Goal: Task Accomplishment & Management: Complete application form

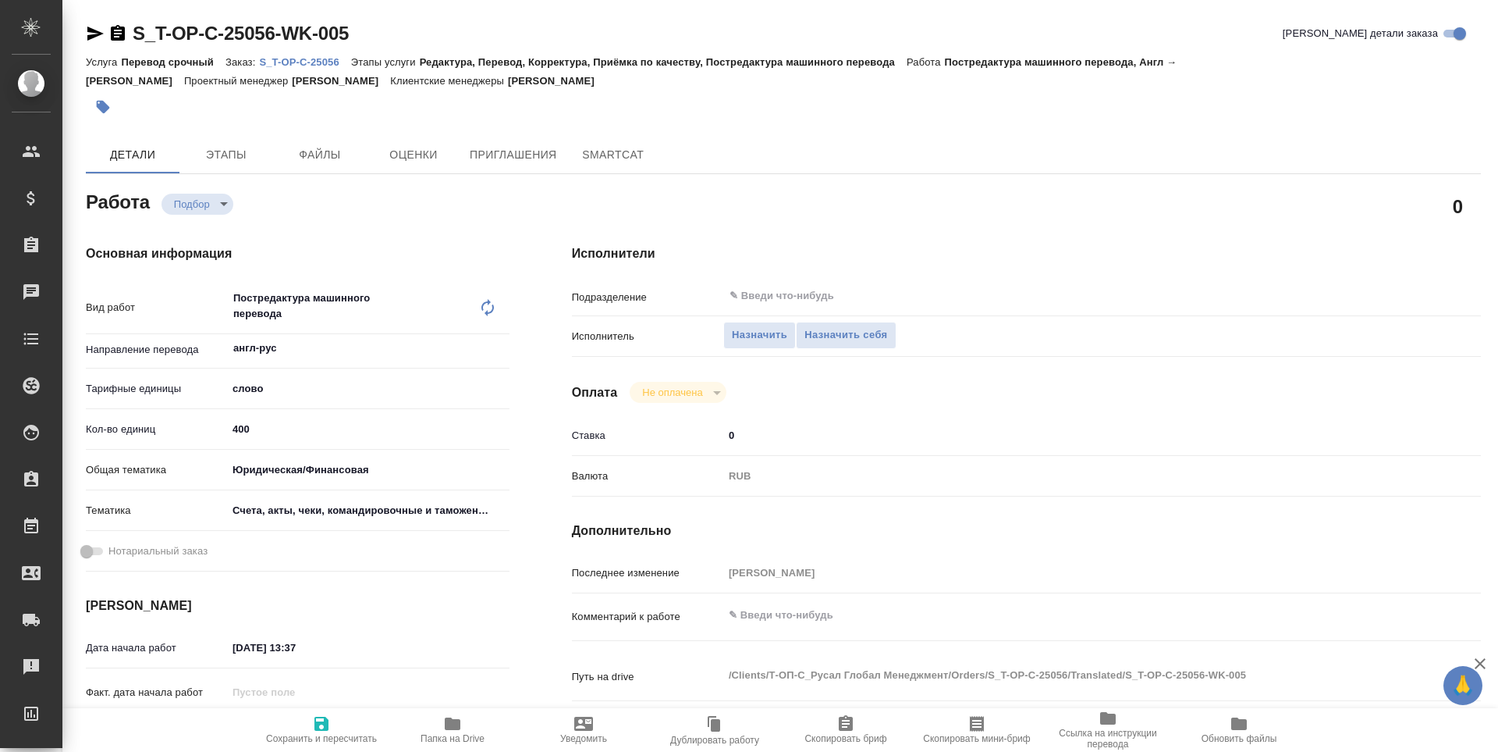
click at [460, 723] on icon "button" at bounding box center [453, 723] width 16 height 12
click at [825, 344] on button "Назначить себя" at bounding box center [846, 335] width 100 height 27
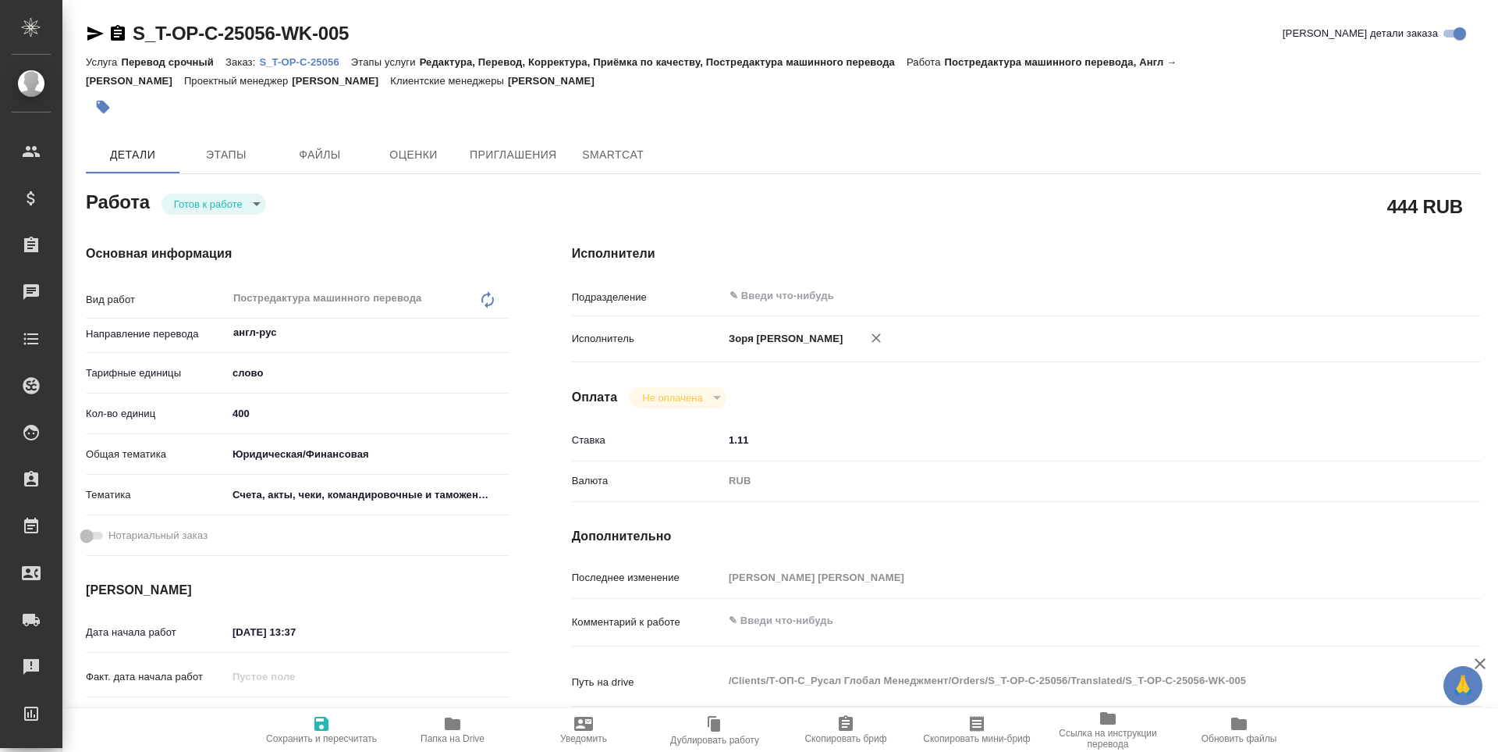
type textarea "x"
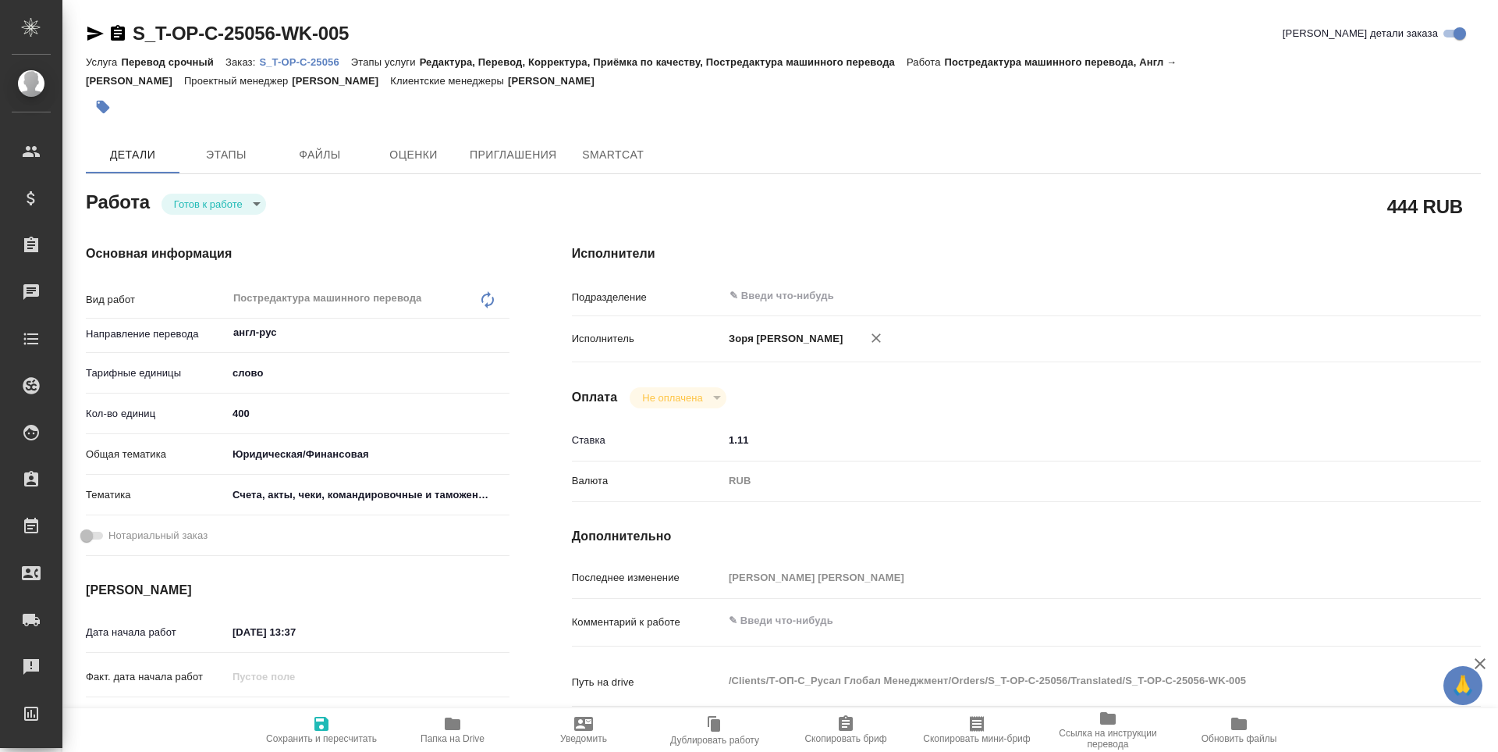
type textarea "x"
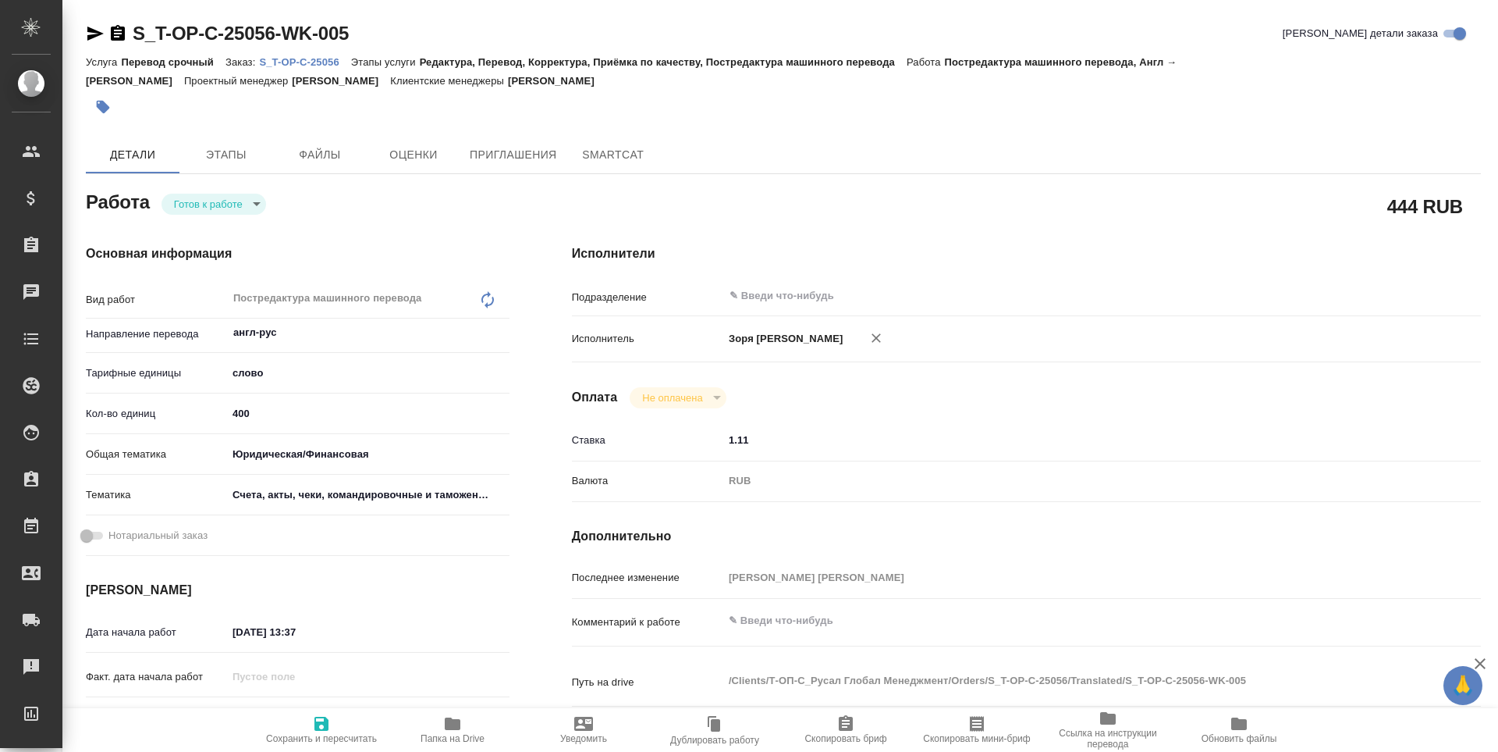
type textarea "x"
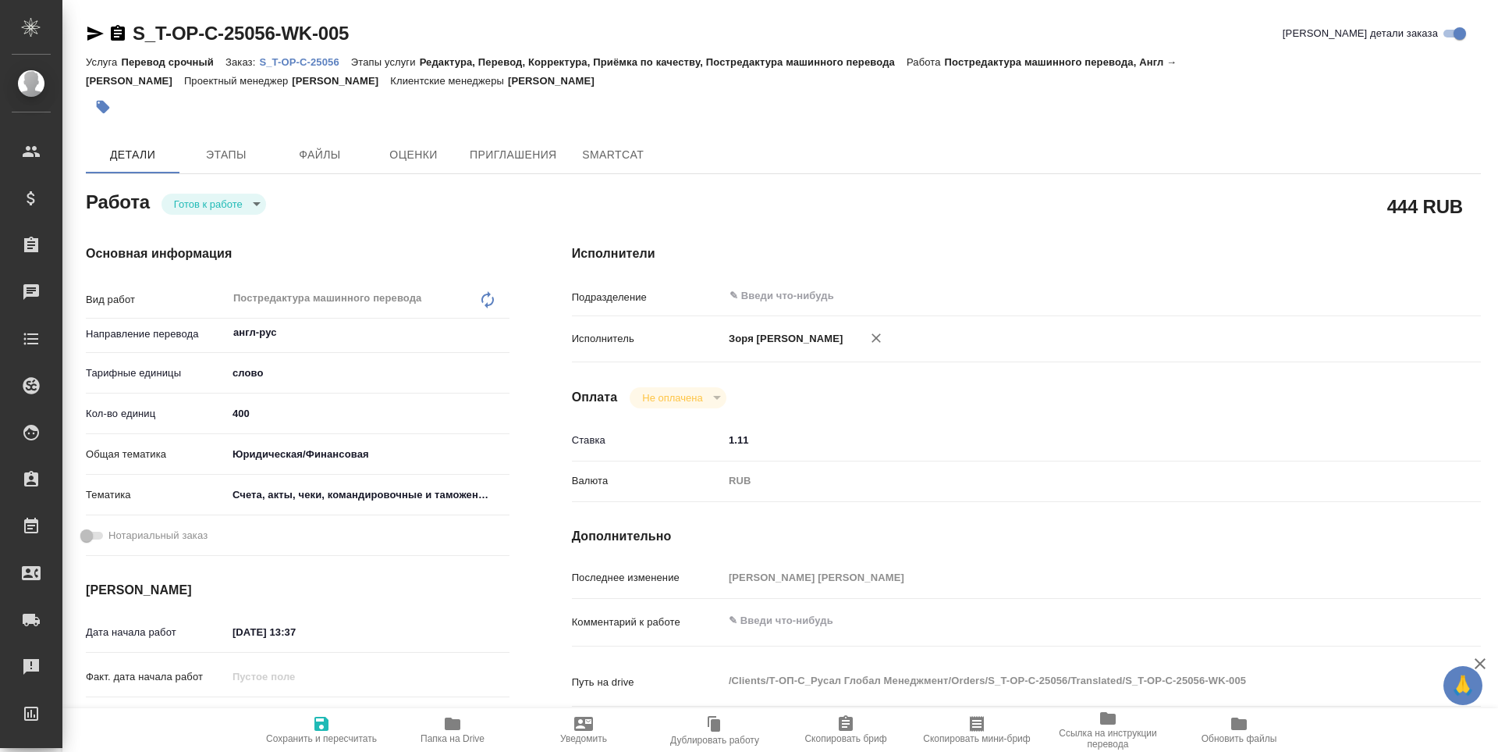
type textarea "x"
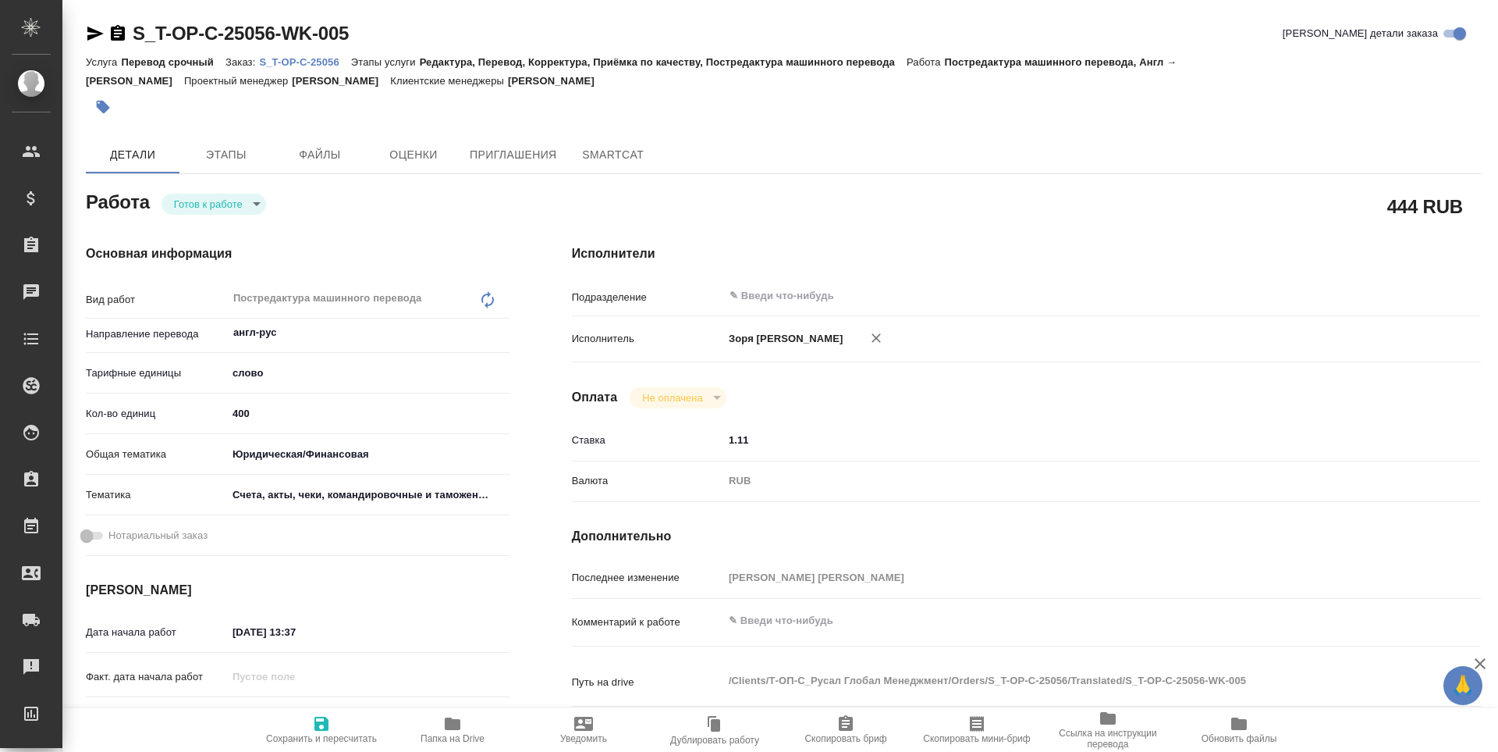
type textarea "x"
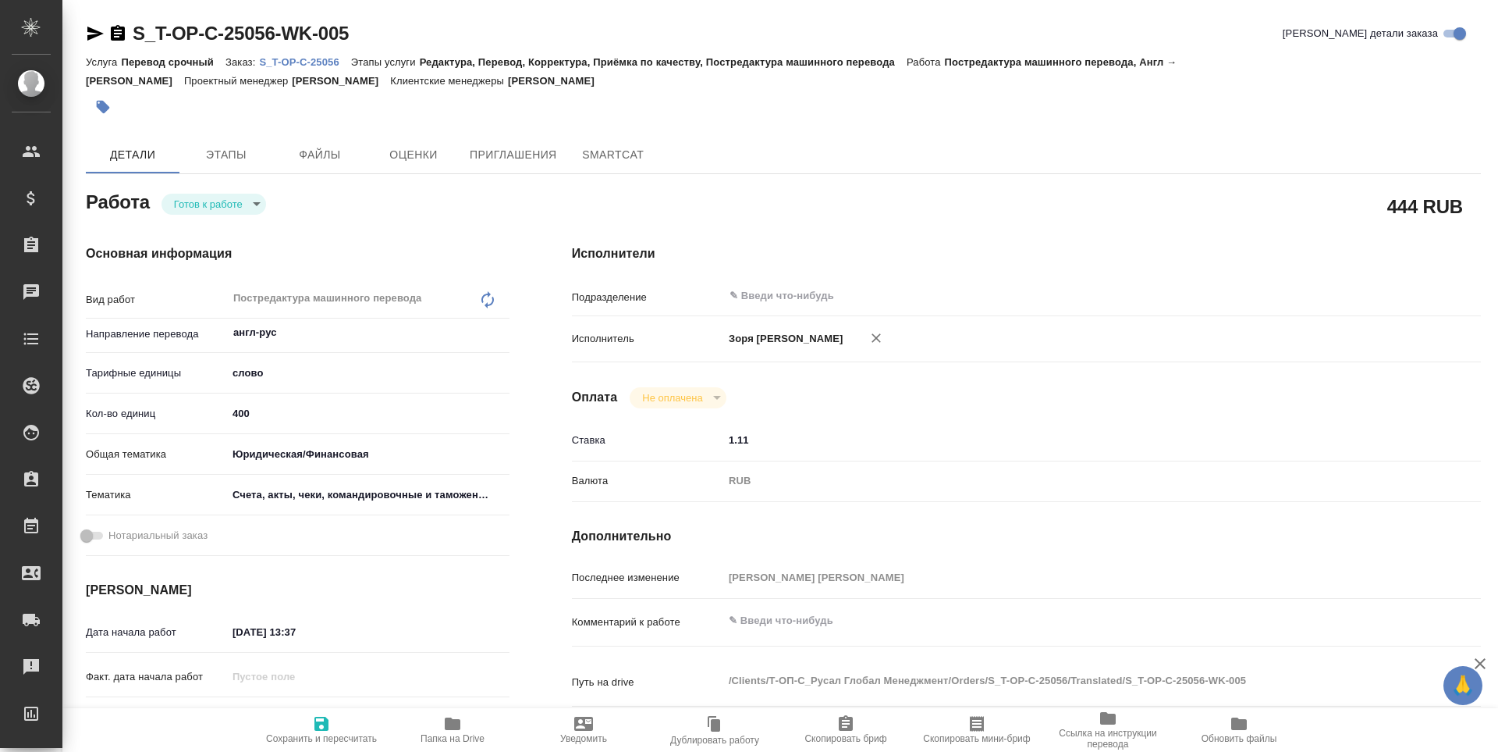
type textarea "x"
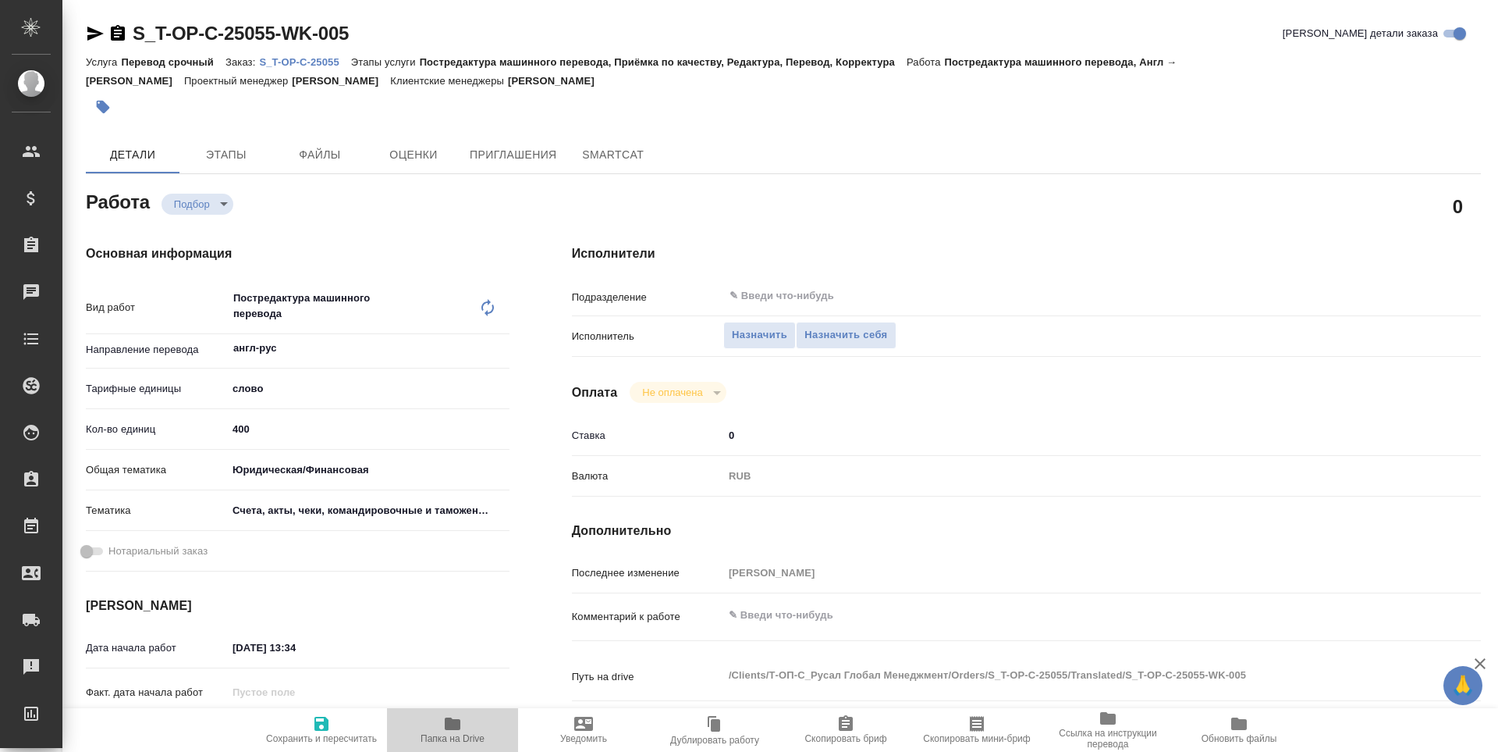
click at [466, 721] on span "Папка на Drive" at bounding box center [452, 729] width 112 height 30
click at [826, 331] on span "Назначить себя" at bounding box center [846, 335] width 83 height 18
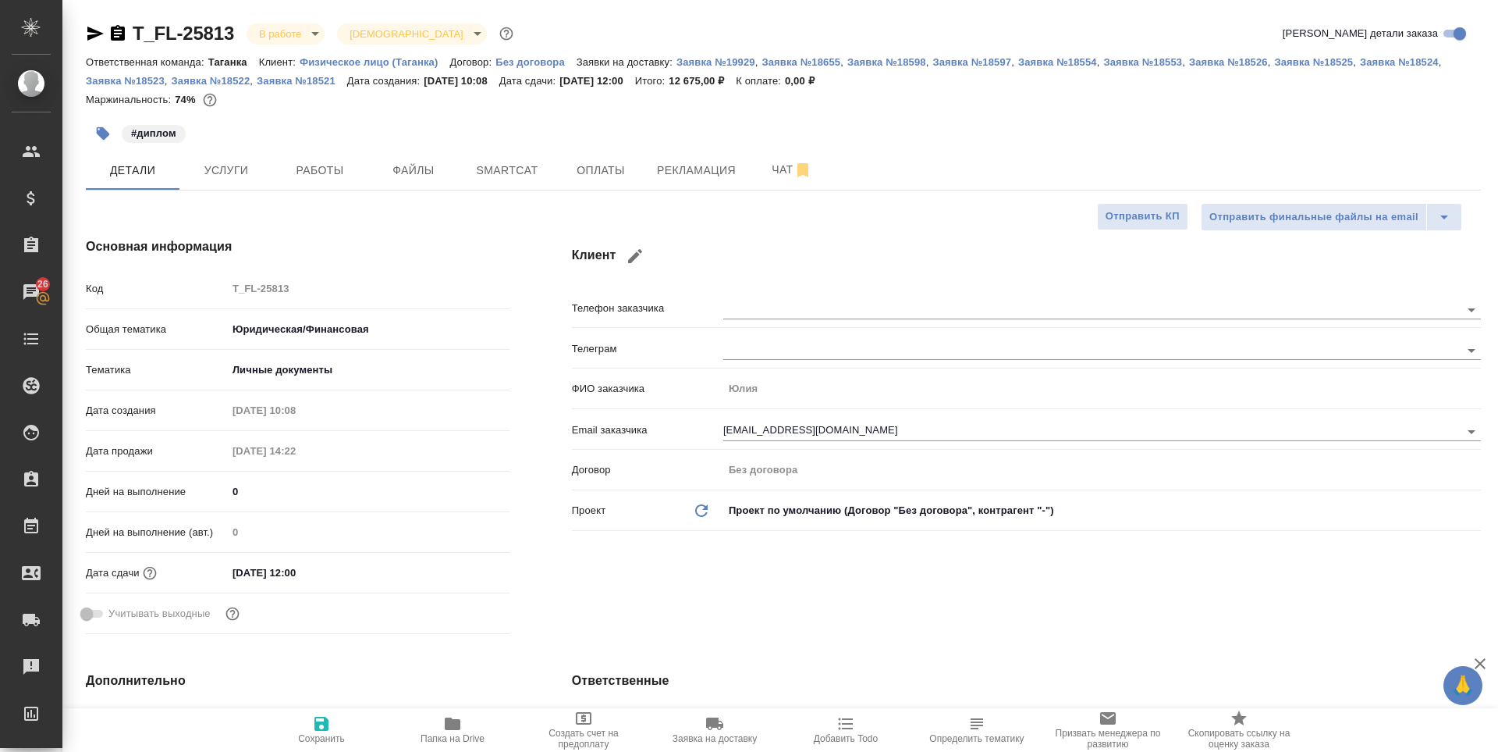
select select "RU"
